Goal: Find specific page/section: Find specific page/section

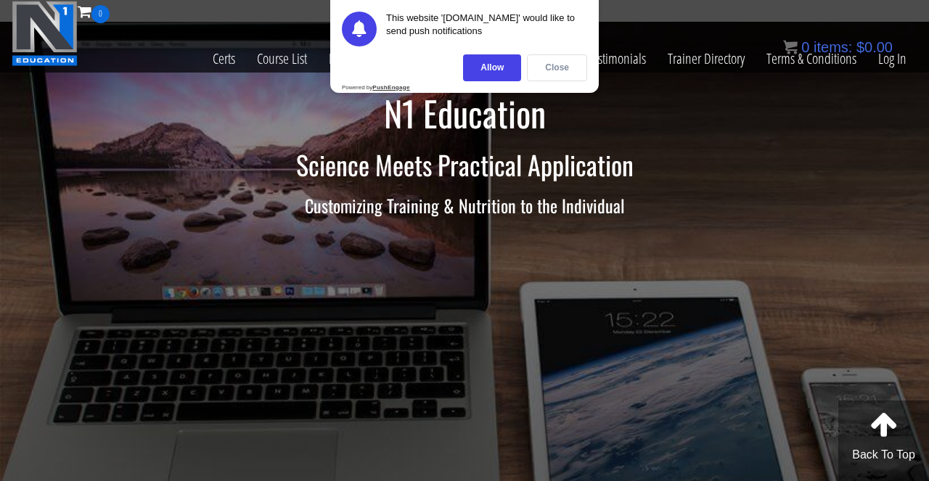
click at [557, 71] on div "Close" at bounding box center [557, 67] width 60 height 27
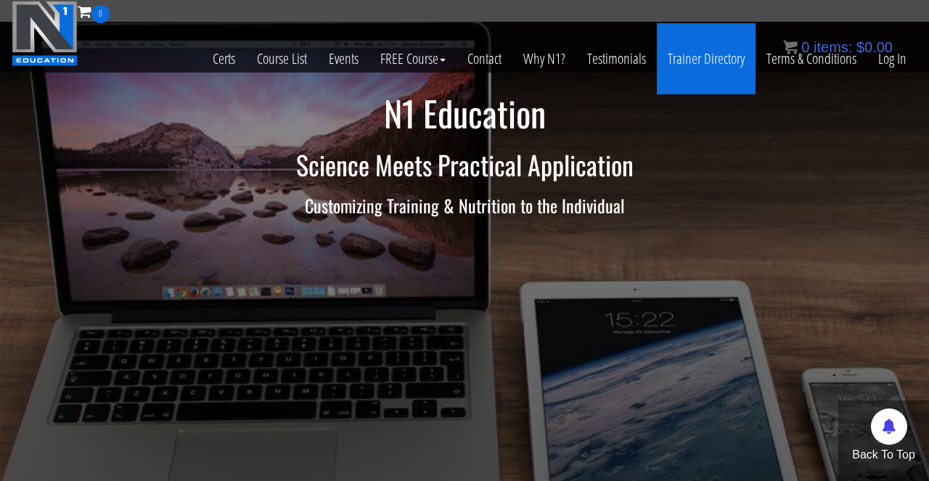
click at [693, 56] on link "Trainer Directory" at bounding box center [706, 58] width 99 height 71
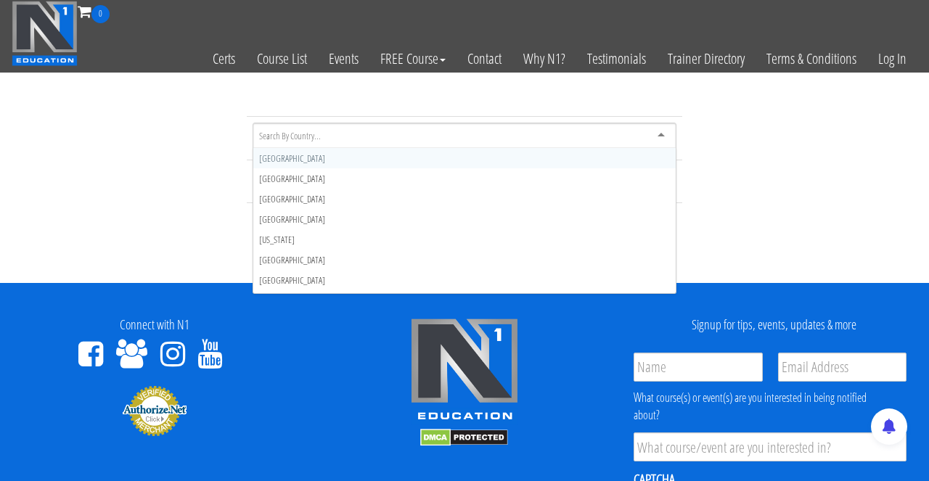
click at [275, 133] on input "select-one" at bounding box center [291, 135] width 64 height 13
type input "uni"
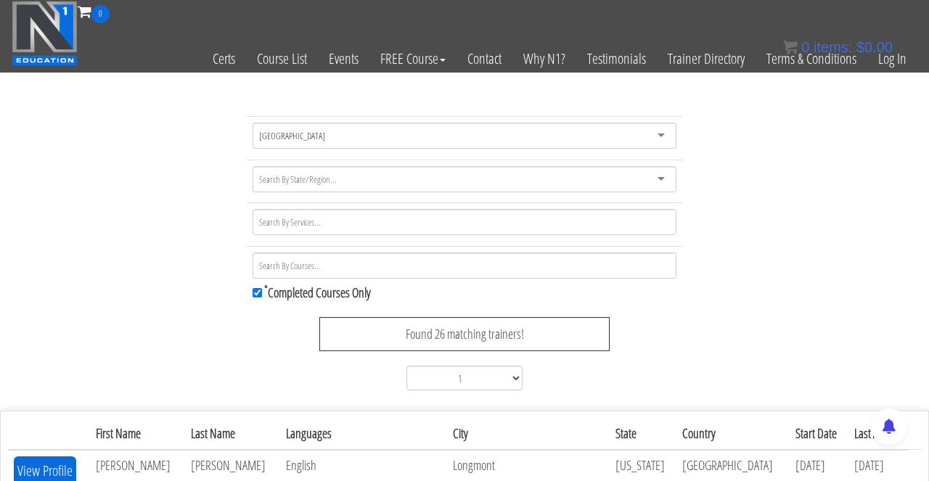
click at [309, 156] on td "[GEOGRAPHIC_DATA] [GEOGRAPHIC_DATA] [GEOGRAPHIC_DATA] [GEOGRAPHIC_DATA] [GEOGRA…" at bounding box center [464, 139] width 435 height 44
click at [367, 324] on div "Found 26 matching trainers!" at bounding box center [464, 334] width 290 height 35
click at [441, 335] on div "Found 26 matching trainers!" at bounding box center [464, 334] width 290 height 35
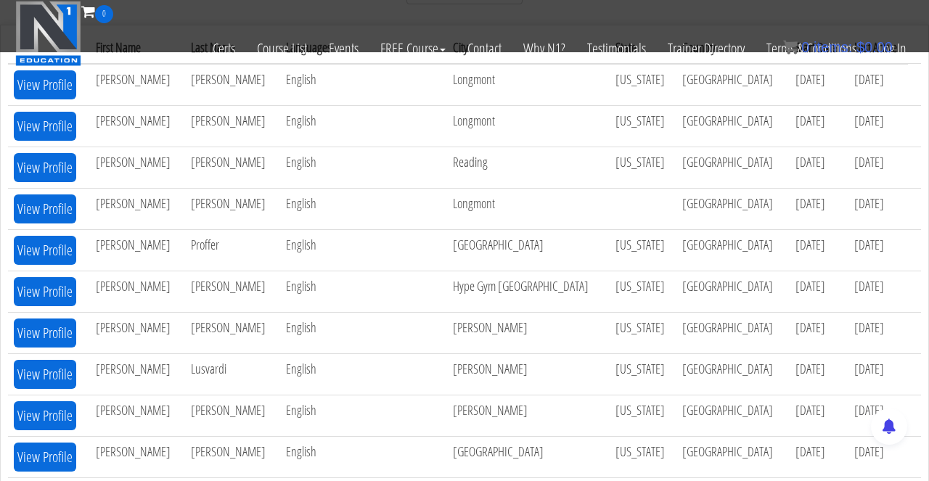
scroll to position [297, 0]
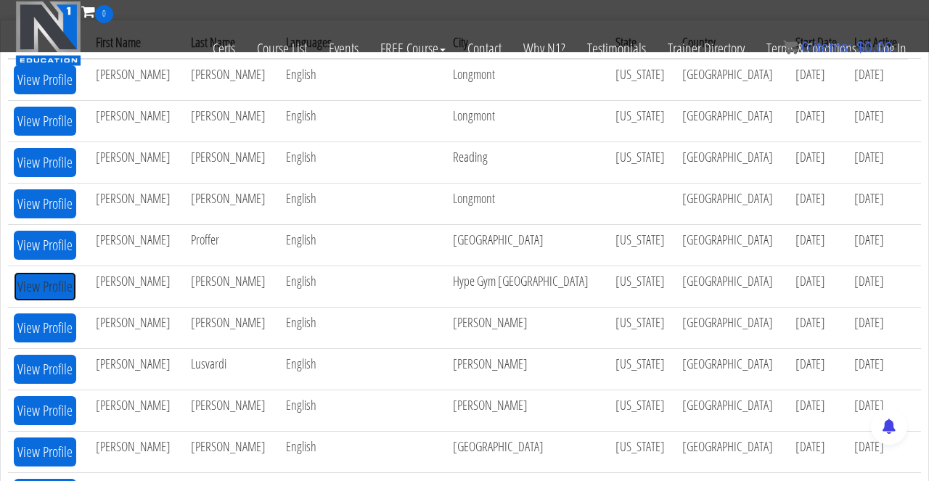
click at [45, 283] on button "View Profile" at bounding box center [45, 286] width 62 height 29
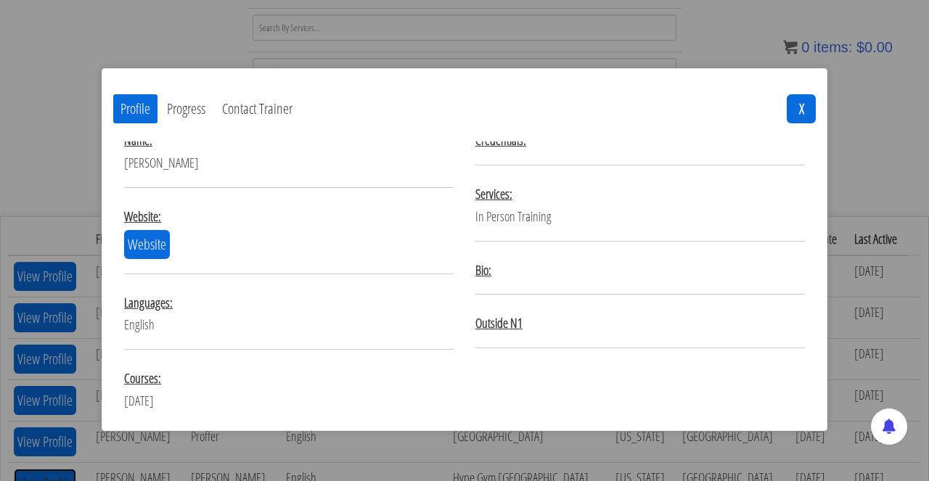
scroll to position [0, 0]
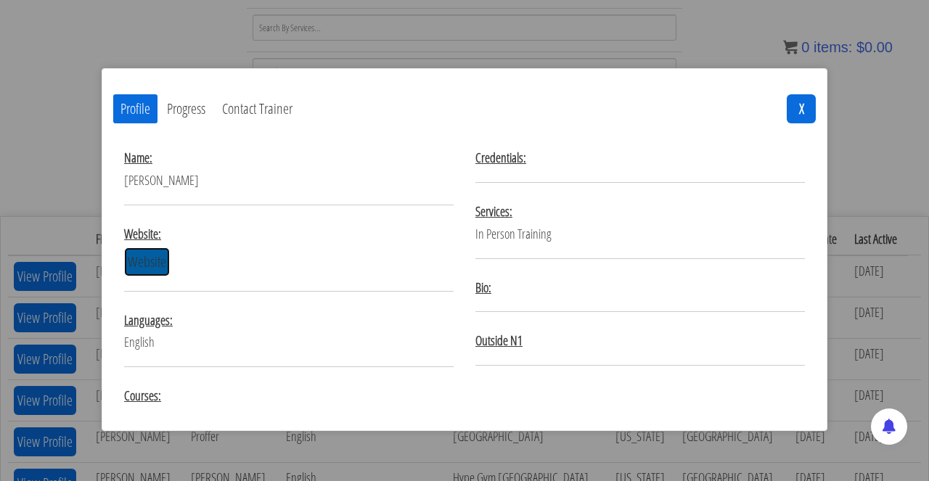
click at [151, 262] on link "Website" at bounding box center [147, 261] width 46 height 29
click at [808, 106] on button "X" at bounding box center [801, 108] width 29 height 29
